Goal: Task Accomplishment & Management: Use online tool/utility

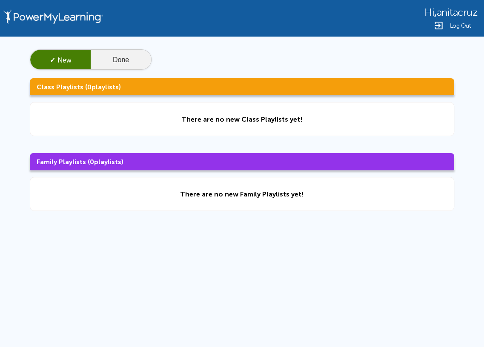
click at [126, 64] on button "Done" at bounding box center [121, 60] width 60 height 20
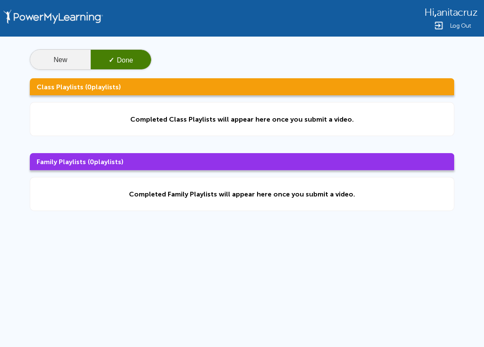
click at [57, 61] on button "New" at bounding box center [60, 60] width 60 height 20
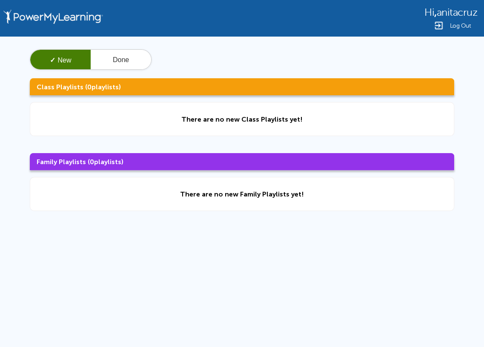
click at [124, 49] on div "✓ New Done" at bounding box center [91, 59] width 122 height 20
click at [126, 57] on button "Done" at bounding box center [121, 60] width 60 height 20
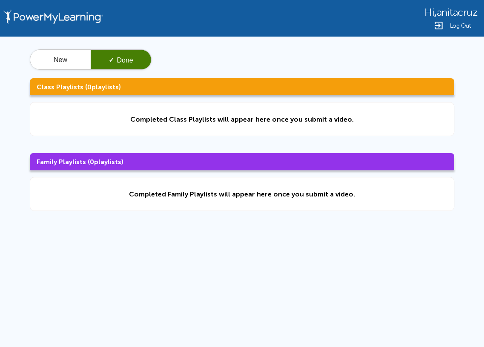
drag, startPoint x: 126, startPoint y: 57, endPoint x: 124, endPoint y: 62, distance: 5.5
click at [126, 57] on button "✓ Done" at bounding box center [121, 60] width 60 height 20
click at [124, 63] on button "✓ Done" at bounding box center [121, 60] width 60 height 20
drag, startPoint x: 120, startPoint y: 63, endPoint x: 104, endPoint y: 66, distance: 16.8
click at [118, 63] on button "✓ Done" at bounding box center [121, 60] width 60 height 20
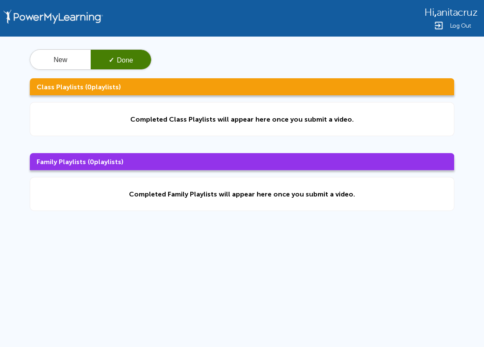
drag, startPoint x: 80, startPoint y: 70, endPoint x: 56, endPoint y: 70, distance: 24.2
click at [60, 70] on div "New ✓ Done Class Playlists ( 0 playlists) Completed Class Playlists will appear…" at bounding box center [242, 130] width 484 height 187
click at [55, 71] on div "New ✓ Done Class Playlists ( 0 playlists) Completed Class Playlists will appear…" at bounding box center [242, 130] width 484 height 187
click at [54, 71] on div "New ✓ Done Class Playlists ( 0 playlists) Completed Class Playlists will appear…" at bounding box center [242, 130] width 484 height 187
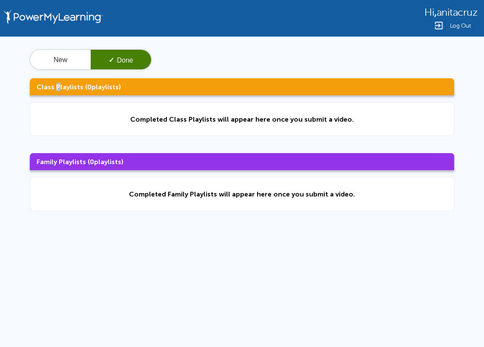
click at [54, 71] on div "New ✓ Done Class Playlists ( 0 playlists) Completed Class Playlists will appear…" at bounding box center [242, 130] width 484 height 187
click at [61, 62] on button "New" at bounding box center [60, 60] width 60 height 20
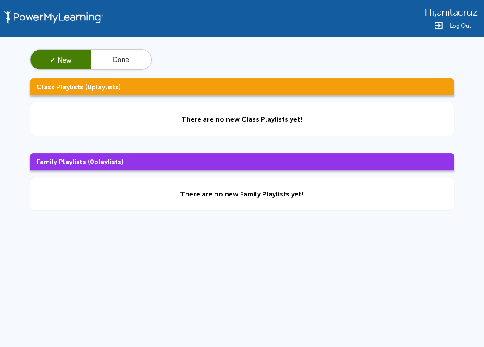
click at [77, 58] on button "✓ New" at bounding box center [60, 60] width 60 height 20
drag, startPoint x: 97, startPoint y: 60, endPoint x: 101, endPoint y: 64, distance: 5.8
click at [99, 64] on button "Done" at bounding box center [121, 60] width 60 height 20
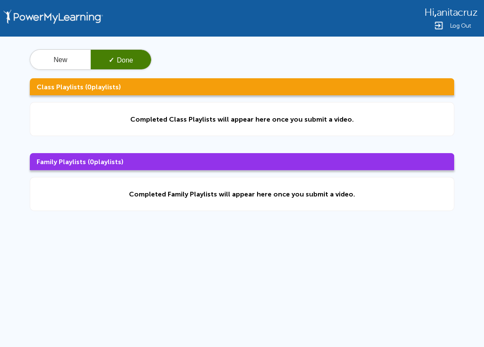
click at [276, 278] on div "Hi , anitacruz Log Out New ✓ Done Class Playlists ( 0 playlists) Completed Clas…" at bounding box center [242, 181] width 484 height 362
click at [460, 23] on span "Log Out" at bounding box center [459, 26] width 21 height 6
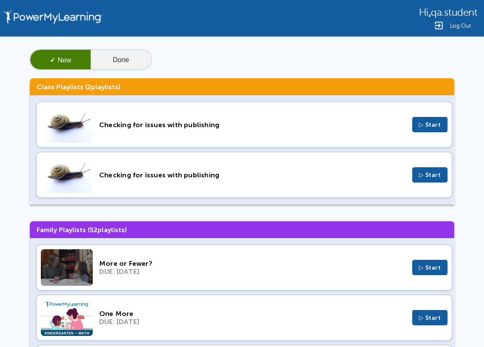
click at [133, 61] on button "Done" at bounding box center [121, 60] width 60 height 20
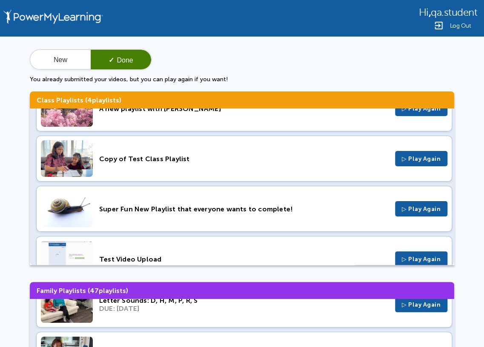
scroll to position [52, 0]
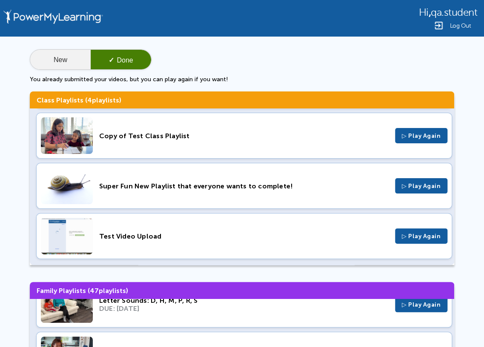
click at [69, 55] on button "New" at bounding box center [60, 60] width 60 height 20
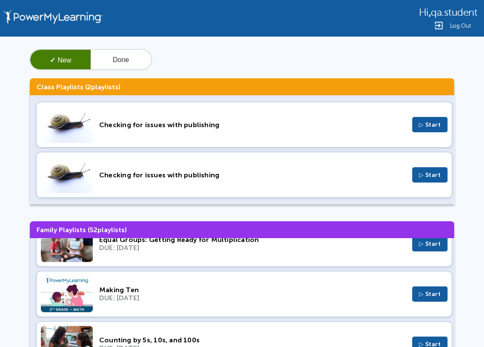
drag, startPoint x: 101, startPoint y: 55, endPoint x: 112, endPoint y: 74, distance: 22.3
click at [103, 56] on button "Done" at bounding box center [121, 60] width 60 height 20
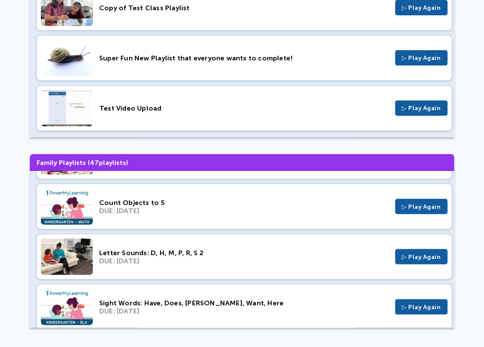
scroll to position [1985, 0]
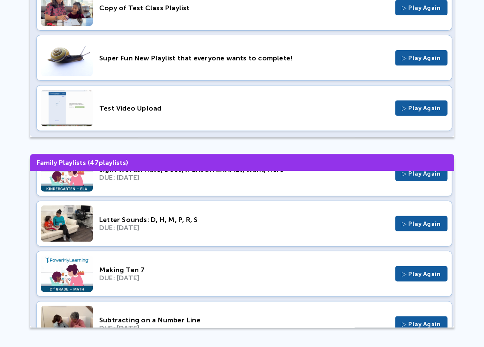
click at [118, 119] on div "Test Video Upload ▷ Play Again" at bounding box center [244, 108] width 416 height 46
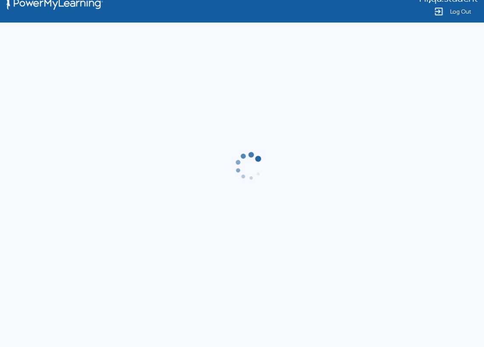
scroll to position [128, 0]
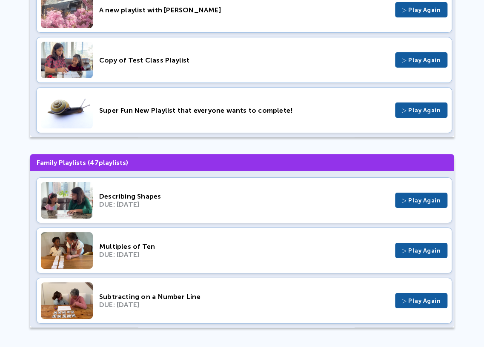
click at [159, 109] on div "Super Fun New Playlist that everyone wants to complete!" at bounding box center [243, 110] width 289 height 8
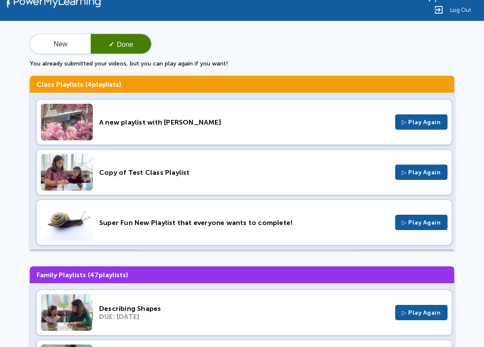
scroll to position [0, 0]
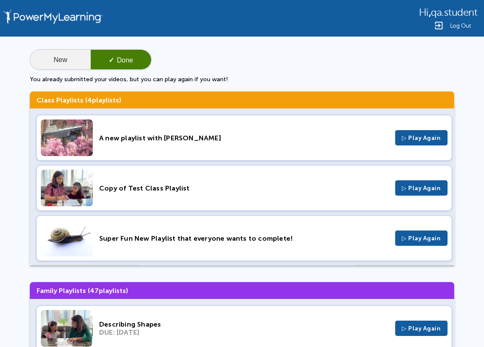
click at [53, 63] on button "New" at bounding box center [60, 60] width 60 height 20
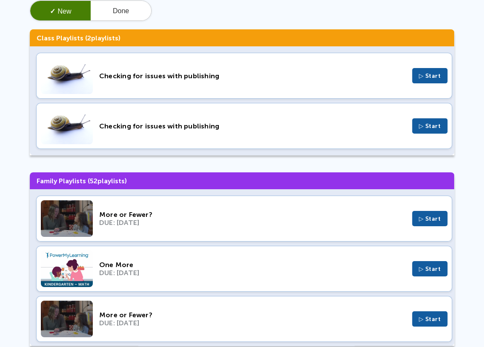
scroll to position [67, 0]
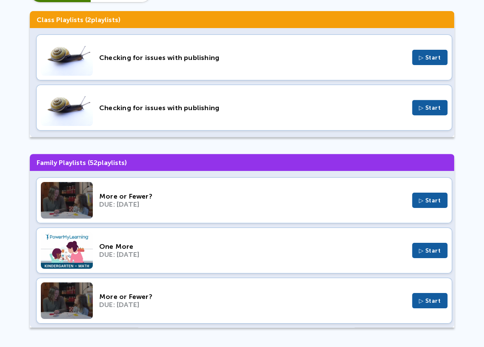
click at [190, 108] on div "Checking for issues with publishing" at bounding box center [252, 108] width 306 height 8
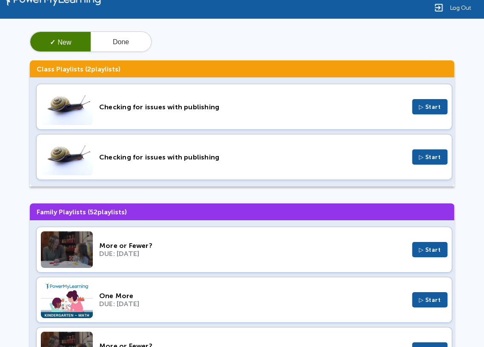
scroll to position [0, 0]
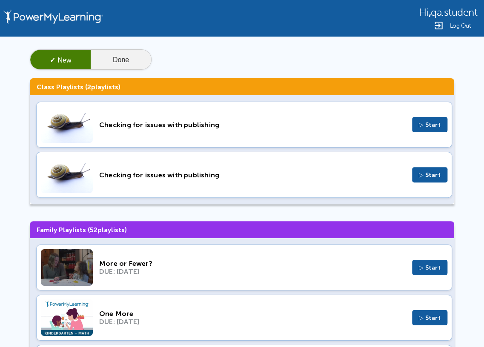
click at [129, 54] on button "Done" at bounding box center [121, 60] width 60 height 20
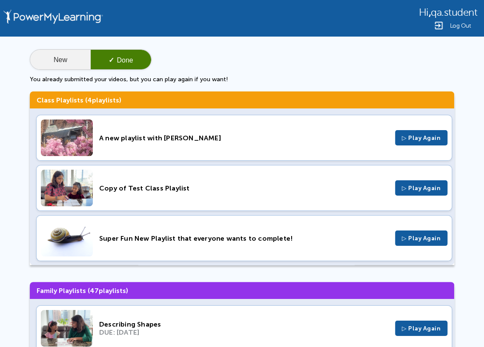
click at [57, 56] on button "New" at bounding box center [60, 60] width 60 height 20
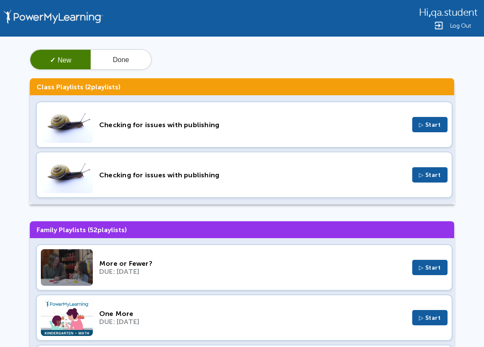
click at [145, 180] on div "Checking for issues with publishing ▷ Start" at bounding box center [244, 175] width 416 height 46
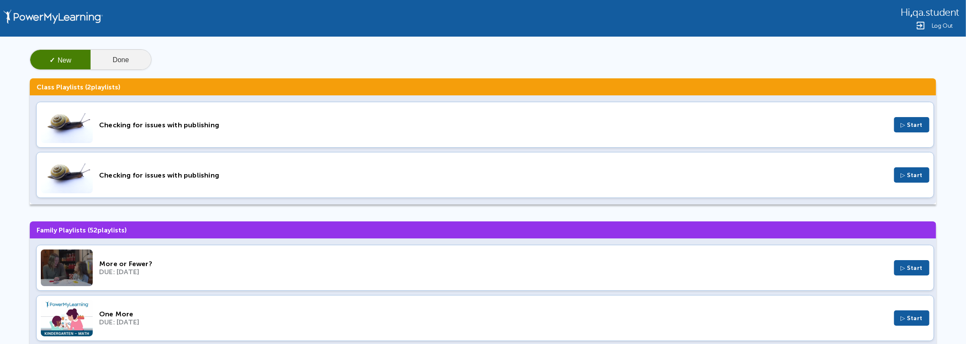
click at [131, 57] on button "Done" at bounding box center [121, 60] width 60 height 20
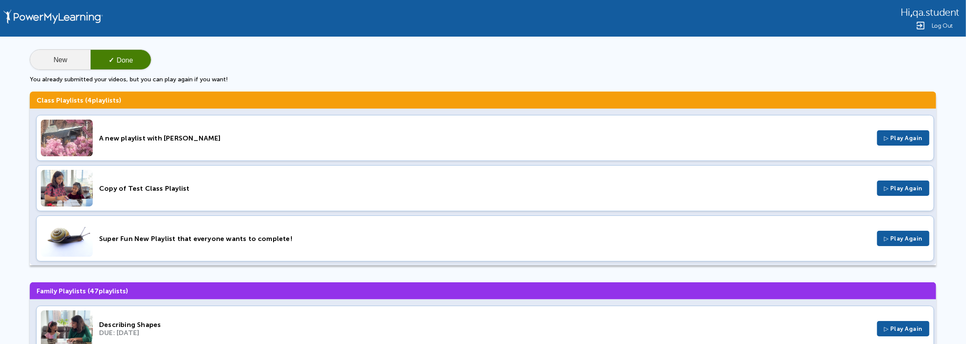
click at [54, 62] on button "New" at bounding box center [60, 60] width 60 height 20
